Goal: Transaction & Acquisition: Purchase product/service

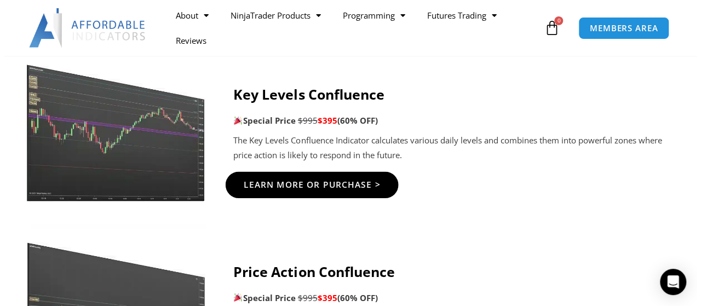
scroll to position [1429, 0]
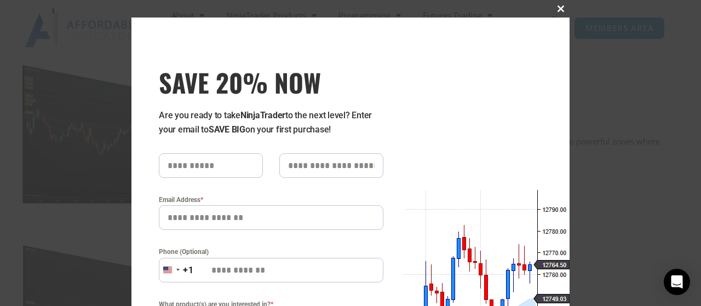
click at [555, 8] on span at bounding box center [561, 8] width 18 height 7
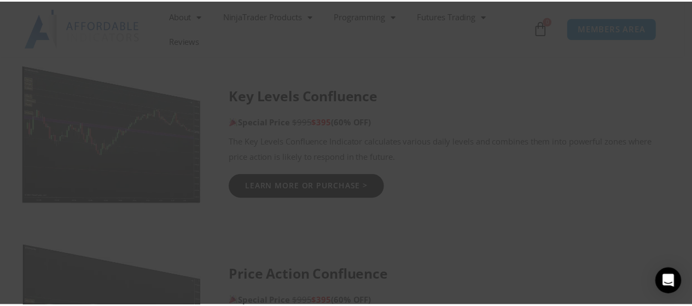
scroll to position [1423, 0]
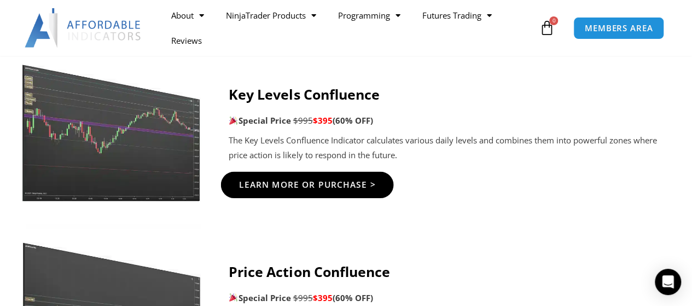
click at [294, 189] on span "Learn More Or Purchase >" at bounding box center [307, 185] width 137 height 8
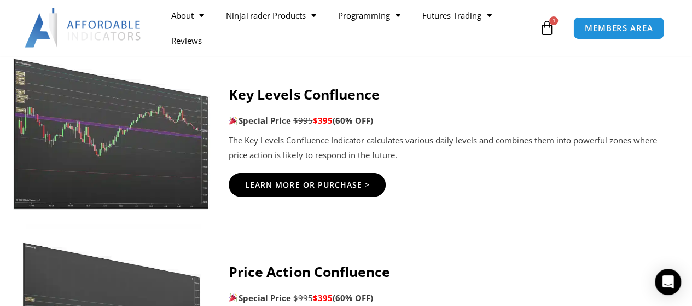
click at [109, 174] on img at bounding box center [112, 125] width 198 height 170
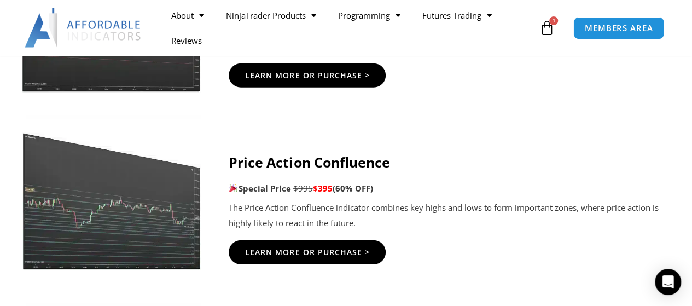
scroll to position [1587, 0]
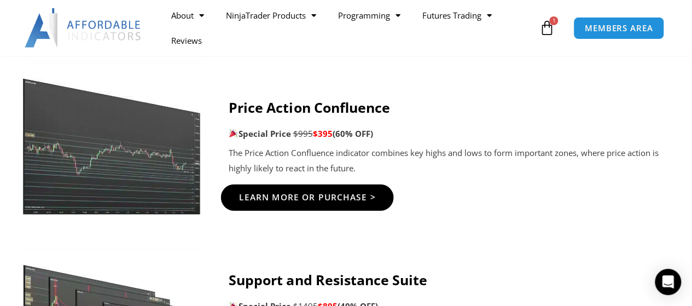
click at [294, 201] on span "Learn More Or Purchase >" at bounding box center [307, 197] width 137 height 8
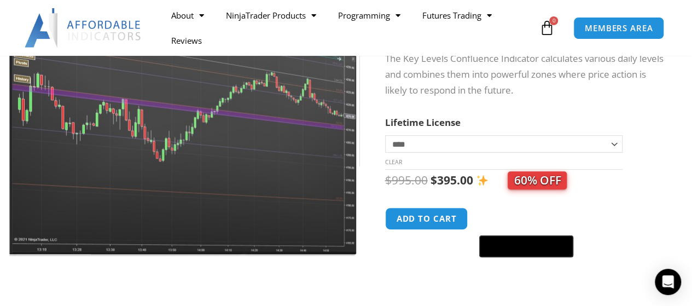
scroll to position [219, 0]
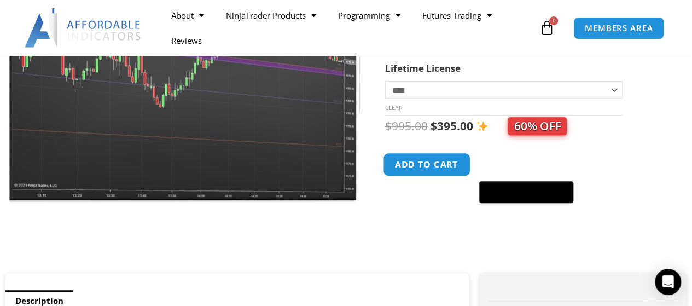
click at [408, 167] on button "Add to cart" at bounding box center [427, 165] width 88 height 24
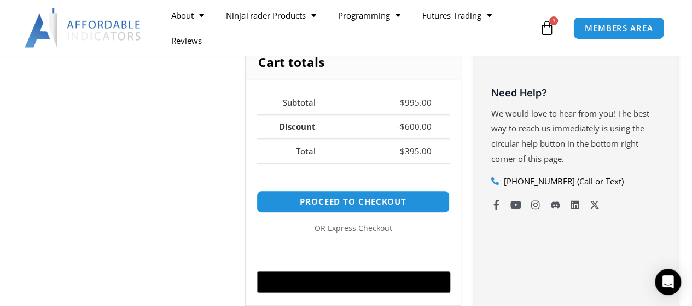
scroll to position [493, 0]
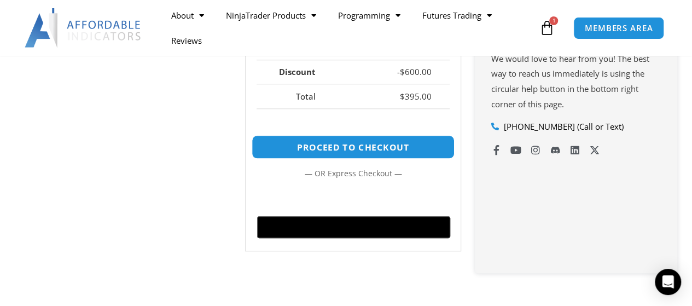
click at [315, 141] on link "Proceed to checkout" at bounding box center [353, 147] width 203 height 24
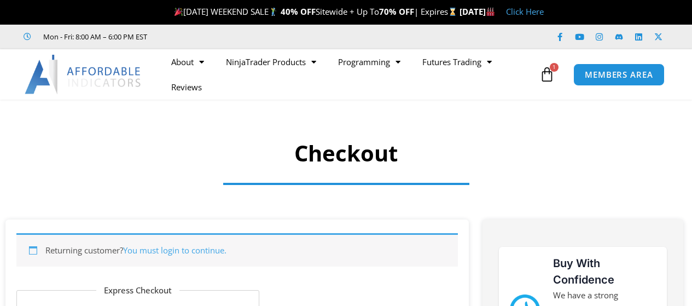
select select "**"
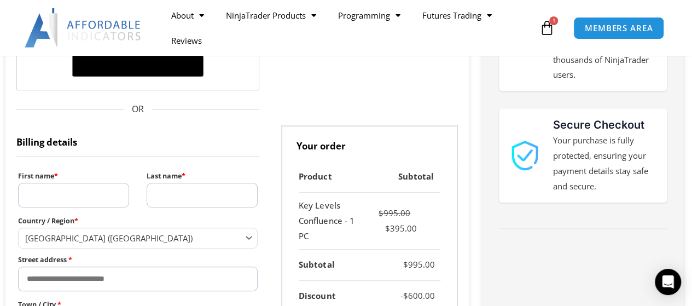
scroll to position [328, 0]
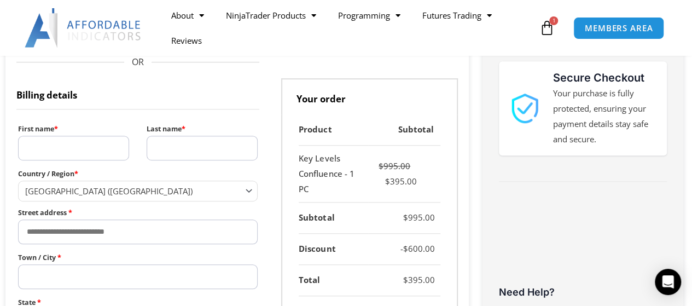
click at [48, 142] on input "First name *" at bounding box center [73, 148] width 111 height 25
type input "******"
type input "*******"
type input "**********"
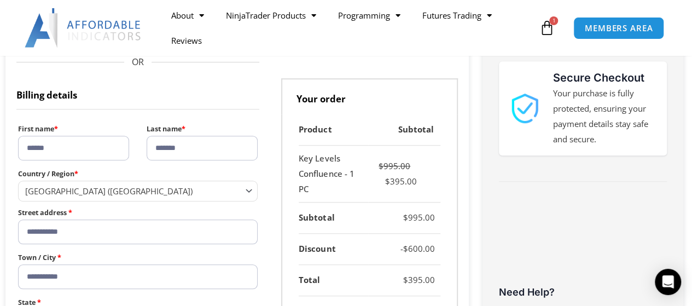
type input "*****"
type input "**********"
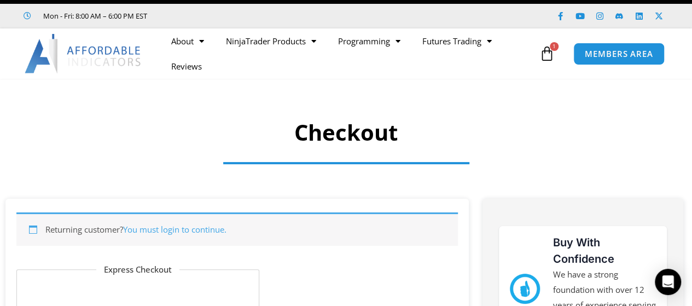
scroll to position [0, 0]
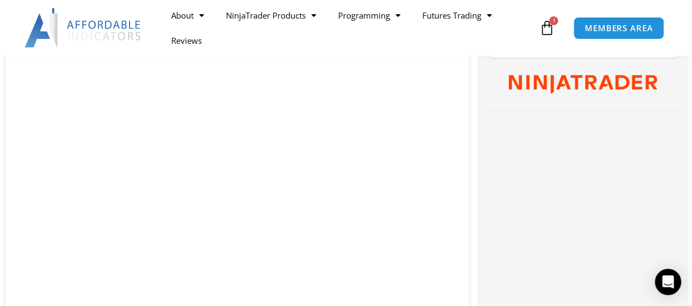
scroll to position [657, 0]
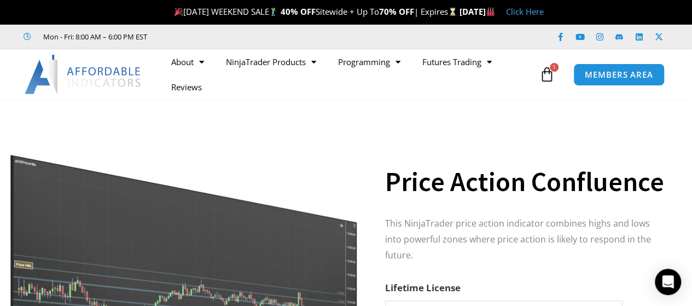
click at [543, 78] on icon at bounding box center [547, 74] width 15 height 15
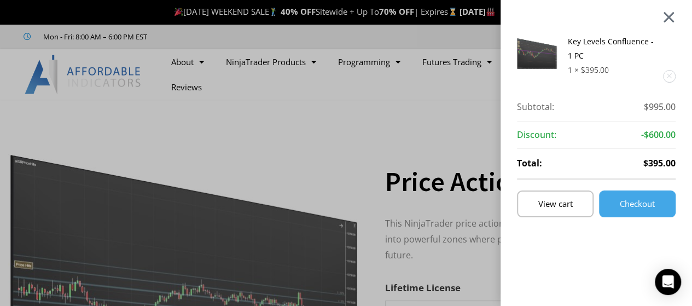
click at [676, 18] on div at bounding box center [669, 17] width 14 height 13
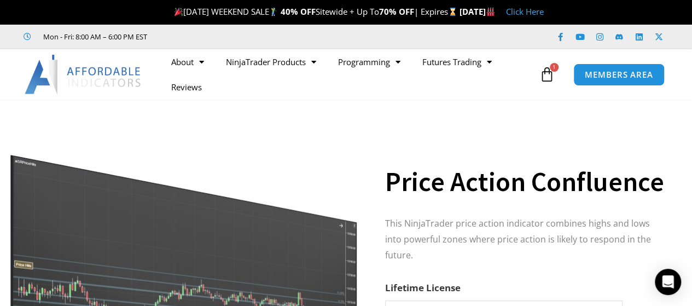
click at [546, 76] on icon at bounding box center [547, 74] width 15 height 15
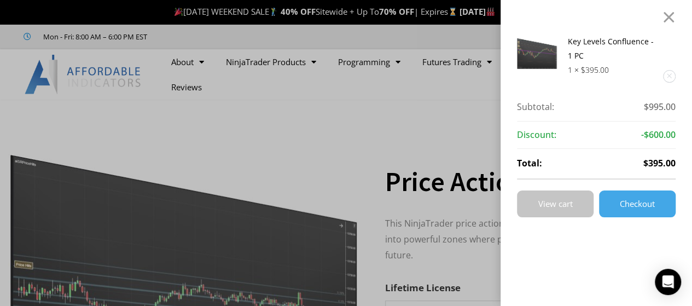
click at [569, 202] on span "View cart" at bounding box center [556, 204] width 34 height 8
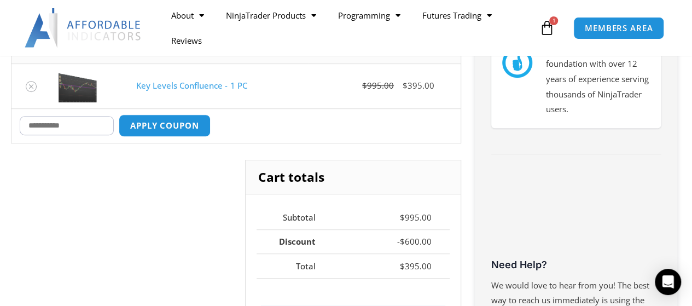
scroll to position [219, 0]
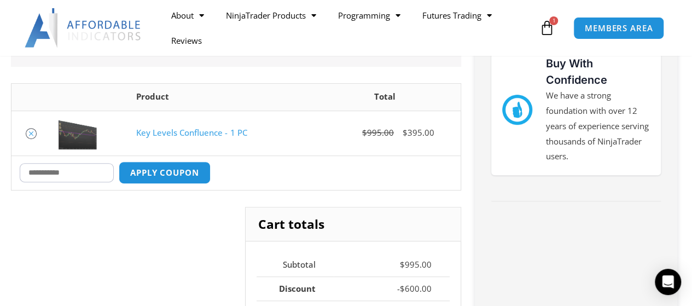
click at [32, 136] on icon "Remove Key Levels Confluence - 1 PC from cart" at bounding box center [31, 134] width 8 height 8
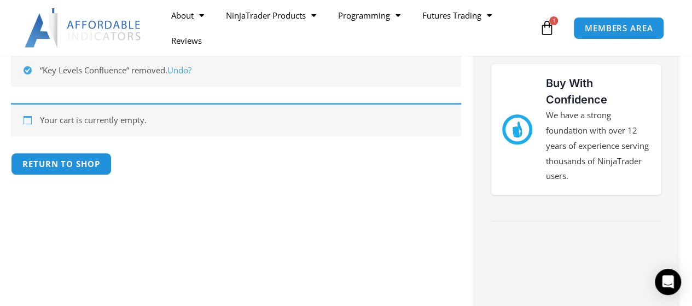
scroll to position [198, 0]
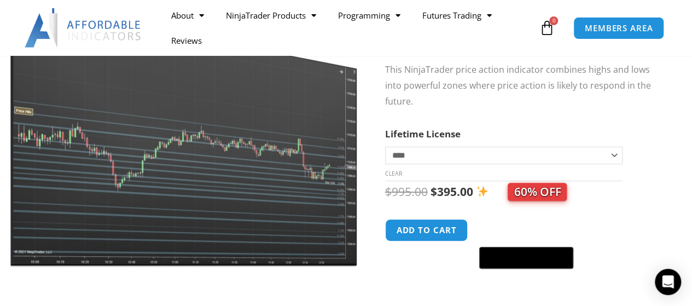
scroll to position [164, 0]
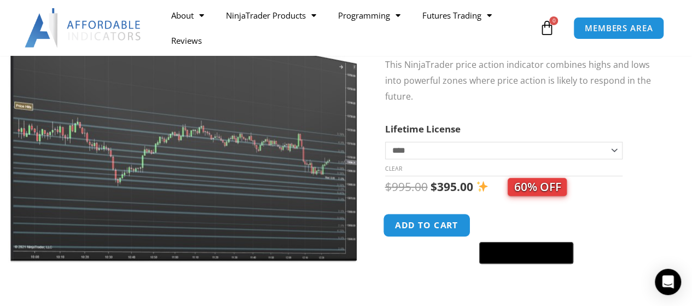
click at [407, 215] on button "Add to cart" at bounding box center [427, 225] width 88 height 24
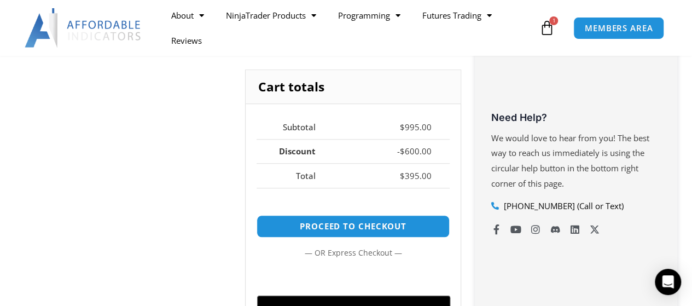
scroll to position [438, 0]
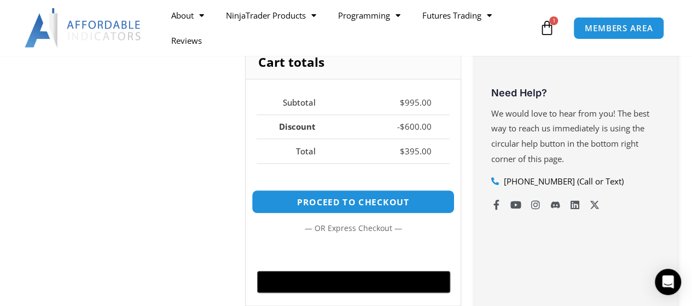
click at [376, 201] on link "Proceed to checkout" at bounding box center [353, 202] width 203 height 24
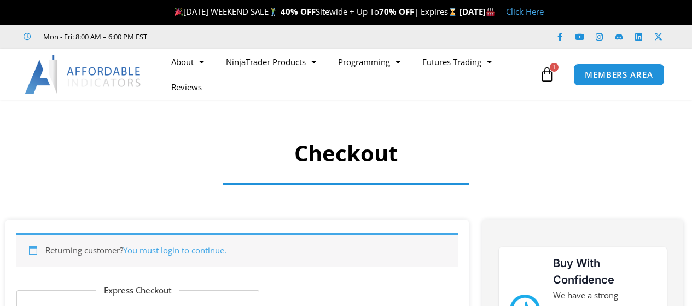
select select "**"
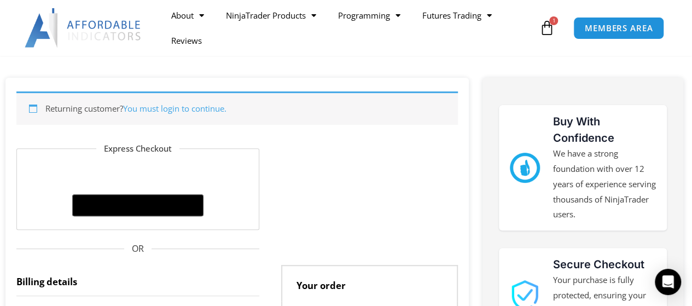
scroll to position [164, 0]
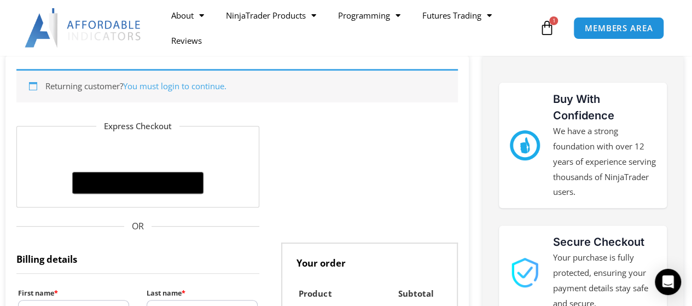
type input "**********"
click at [212, 88] on link "You must login to continue." at bounding box center [174, 85] width 103 height 11
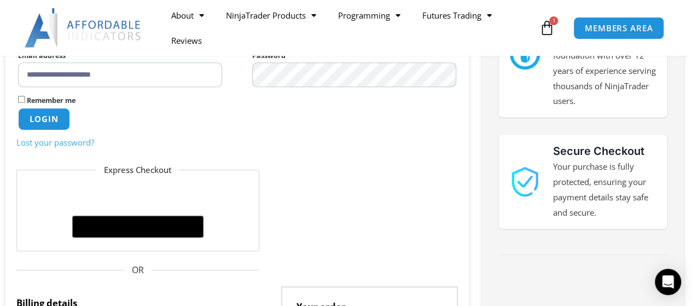
scroll to position [255, 0]
click at [48, 126] on button "Login" at bounding box center [44, 119] width 54 height 24
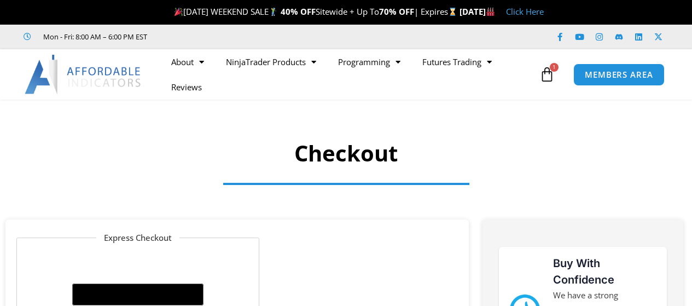
select select "**"
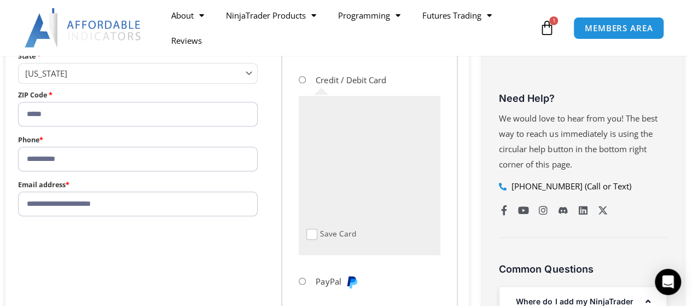
scroll to position [547, 0]
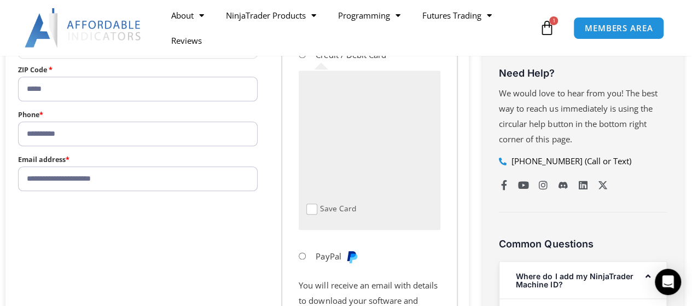
click at [311, 209] on span "Checkout" at bounding box center [312, 209] width 11 height 11
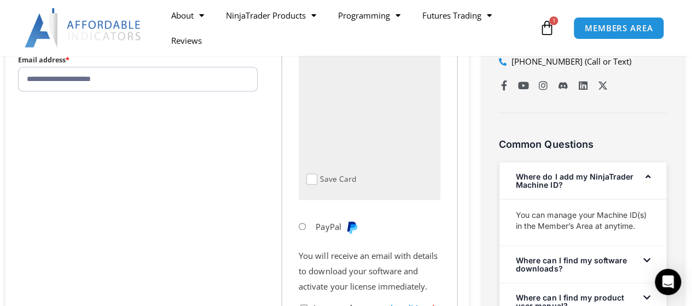
scroll to position [657, 0]
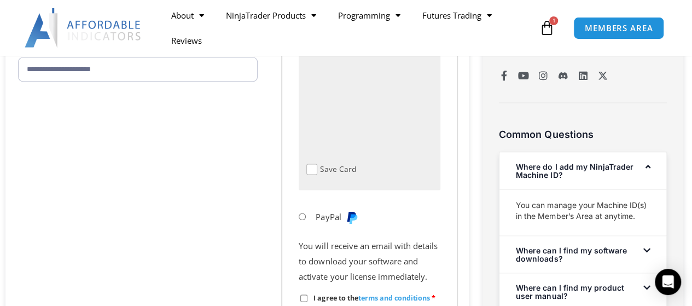
click at [311, 171] on span "Checkout" at bounding box center [312, 169] width 11 height 11
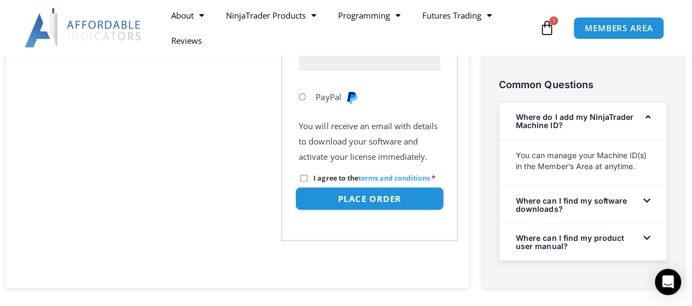
scroll to position [712, 0]
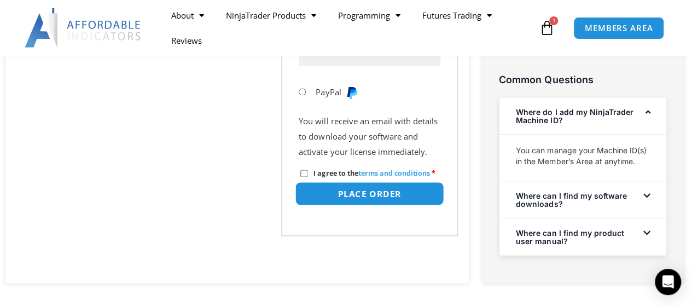
click at [377, 205] on button "Place order" at bounding box center [370, 194] width 149 height 24
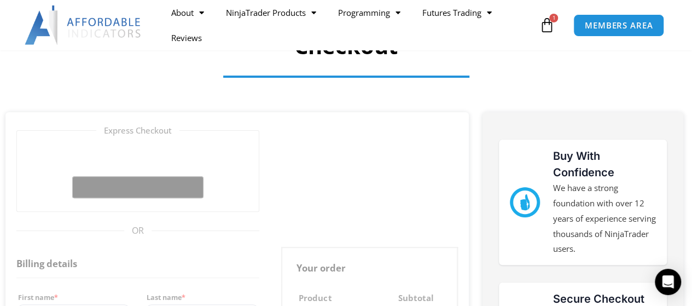
scroll to position [55, 0]
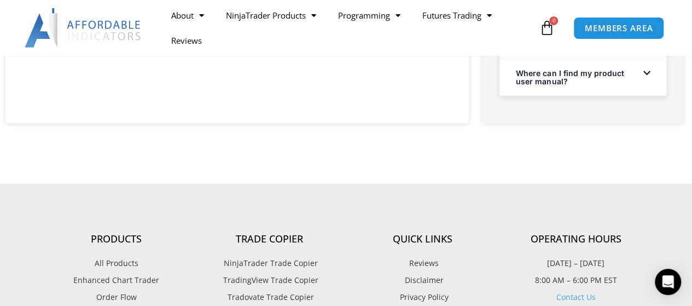
scroll to position [985, 0]
